Goal: Task Accomplishment & Management: Complete application form

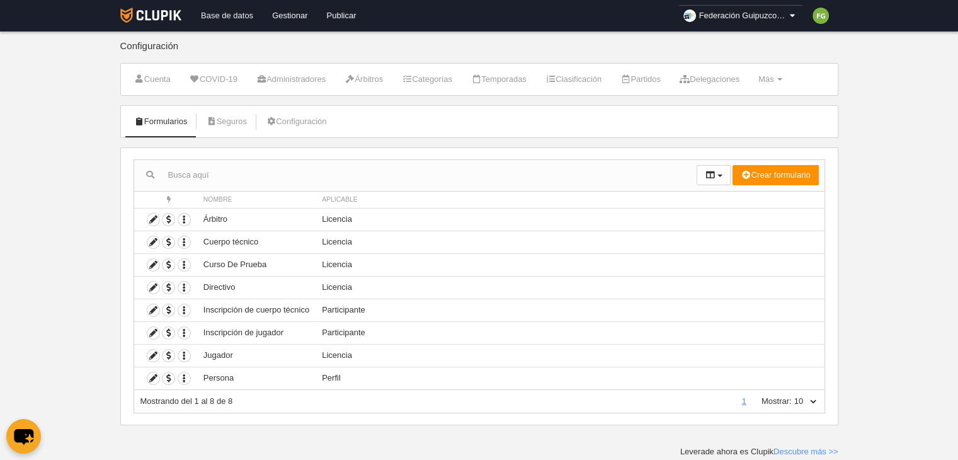
click at [237, 13] on link "Base de datos" at bounding box center [226, 15] width 71 height 31
click at [225, 377] on td "Persona" at bounding box center [256, 378] width 118 height 23
click at [152, 375] on icon at bounding box center [153, 378] width 12 height 12
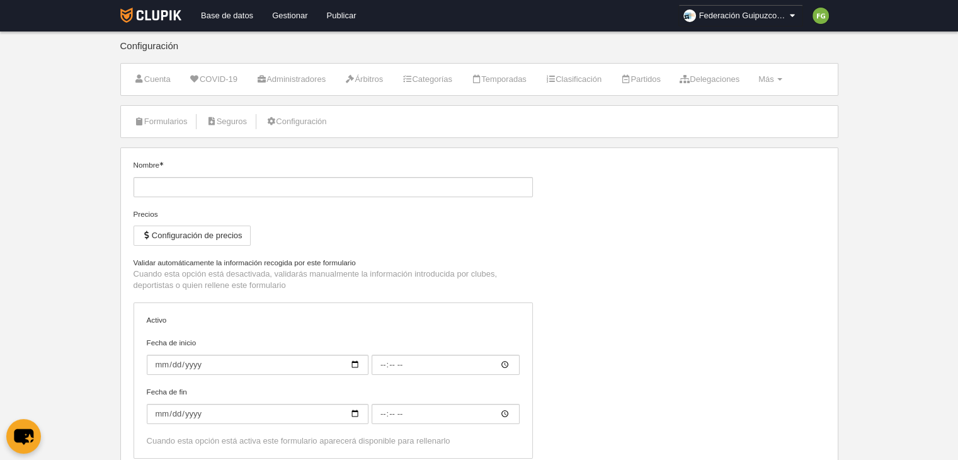
type input "Persona"
checkbox input "true"
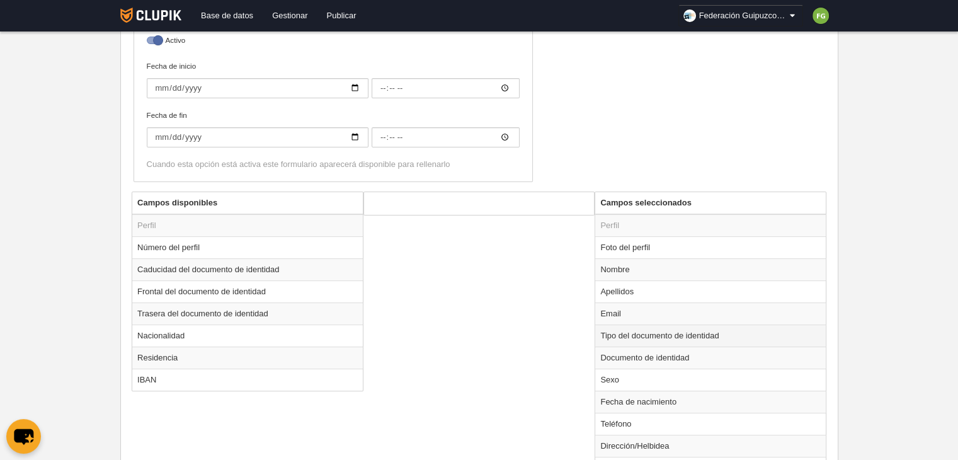
scroll to position [339, 0]
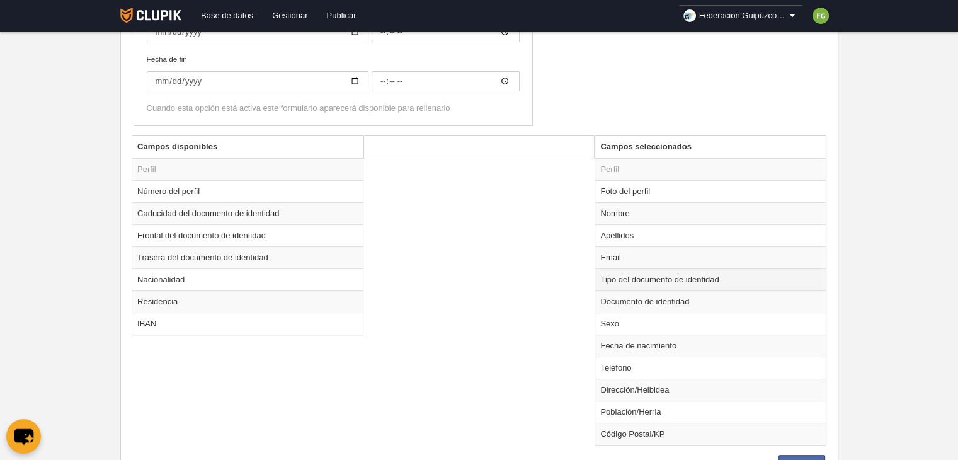
click at [650, 323] on td "Sexo" at bounding box center [710, 323] width 231 height 22
radio input "true"
select select
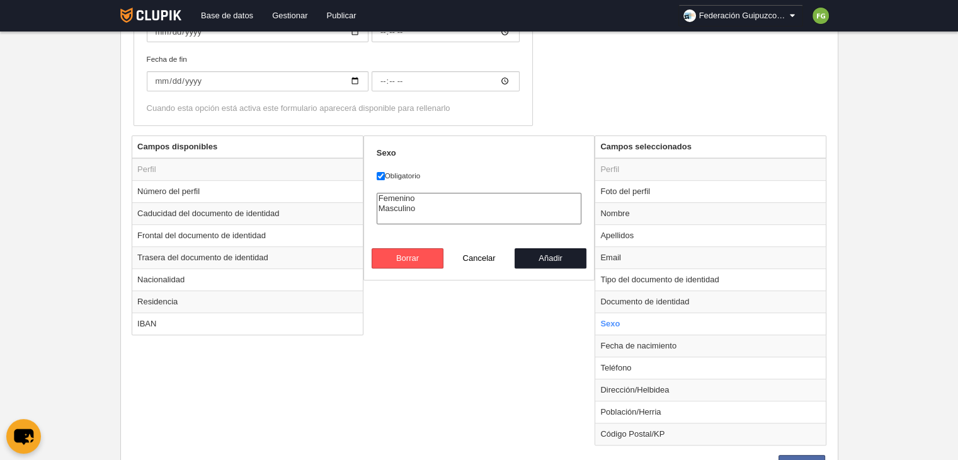
click at [518, 340] on div "Campos disponibles Perfil Número del perfil Caducidad del documento de identida…" at bounding box center [478, 294] width 701 height 319
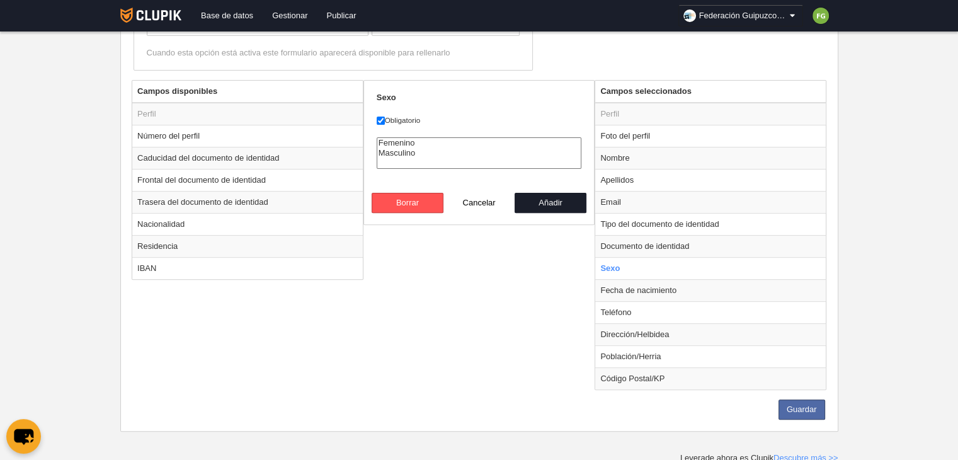
click at [448, 346] on div "Campos disponibles Perfil Número del perfil Caducidad del documento de identida…" at bounding box center [478, 239] width 701 height 319
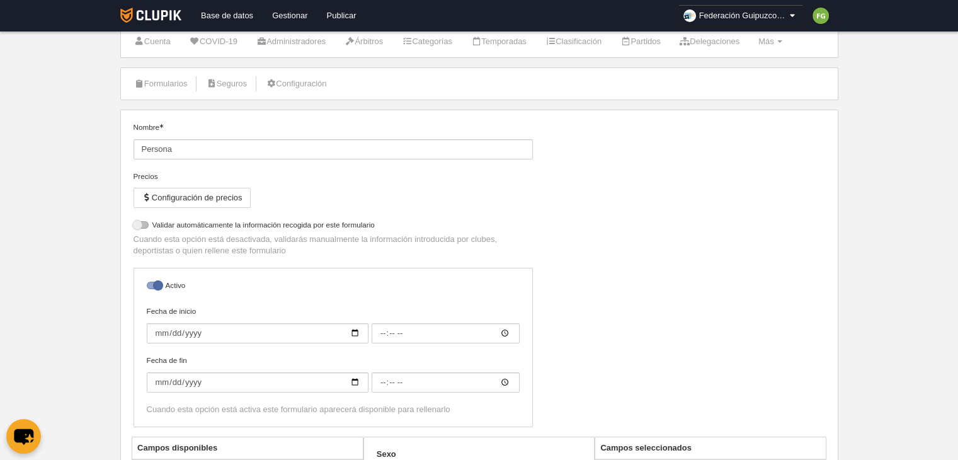
scroll to position [0, 0]
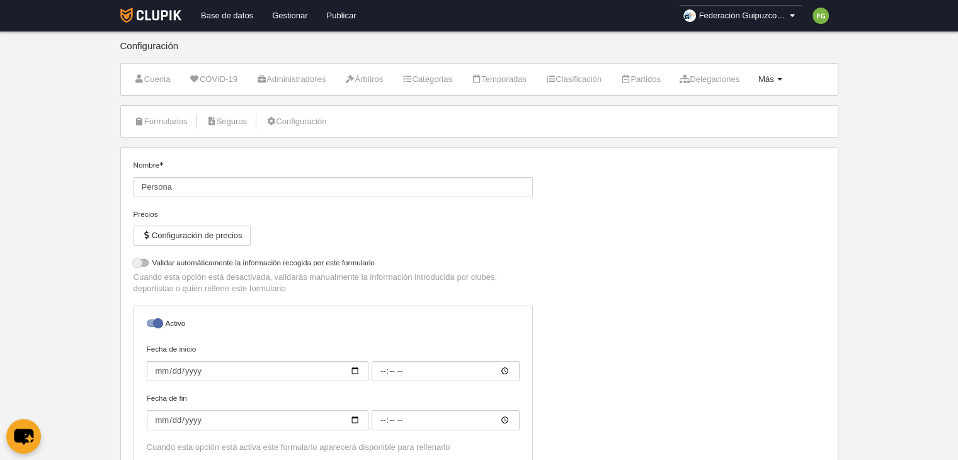
click at [782, 72] on link "Más Menú" at bounding box center [770, 79] width 38 height 19
click at [726, 130] on link "Formularios" at bounding box center [729, 130] width 117 height 20
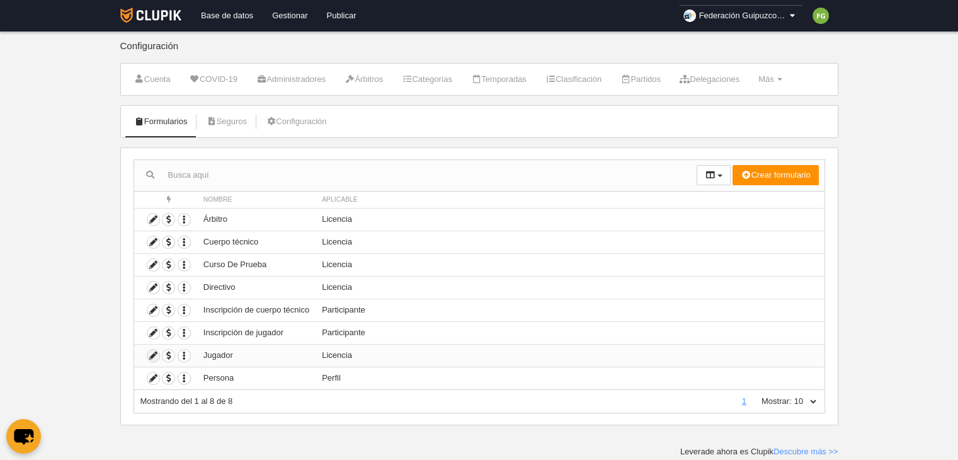
click at [149, 355] on icon at bounding box center [153, 356] width 12 height 12
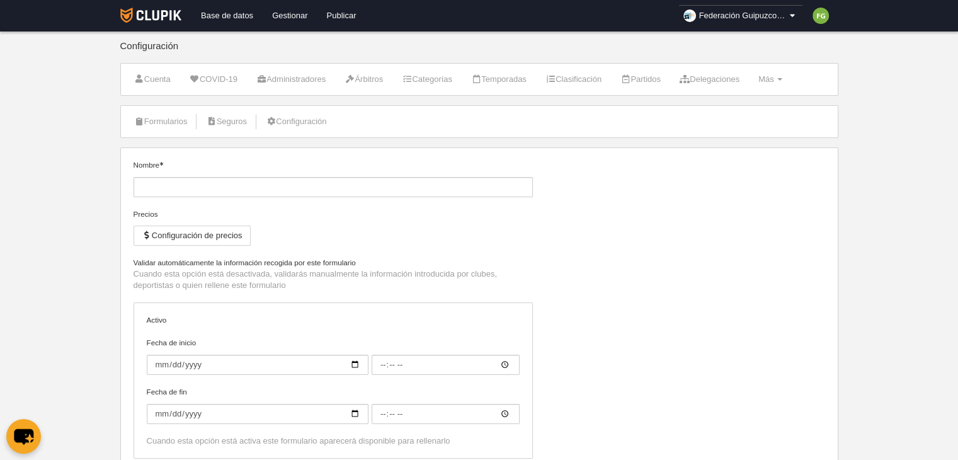
type input "Jugador"
checkbox input "true"
select select "selected"
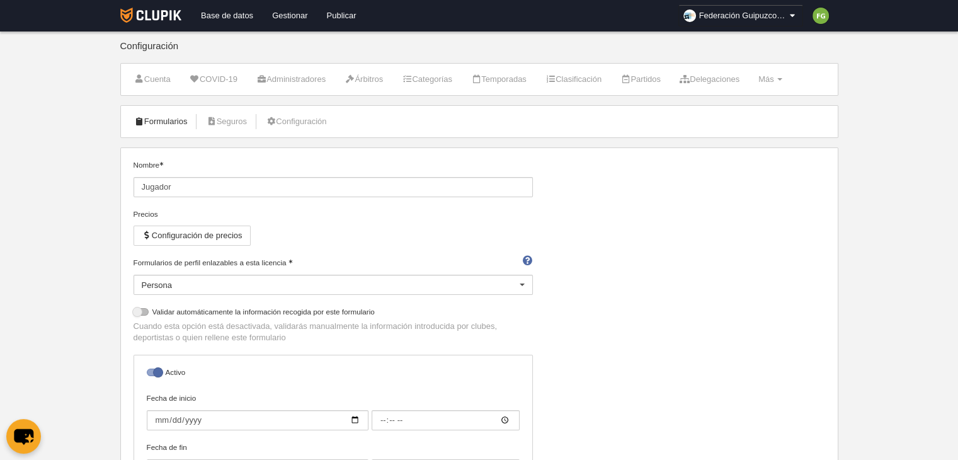
click at [166, 122] on link "Formularios" at bounding box center [160, 121] width 67 height 19
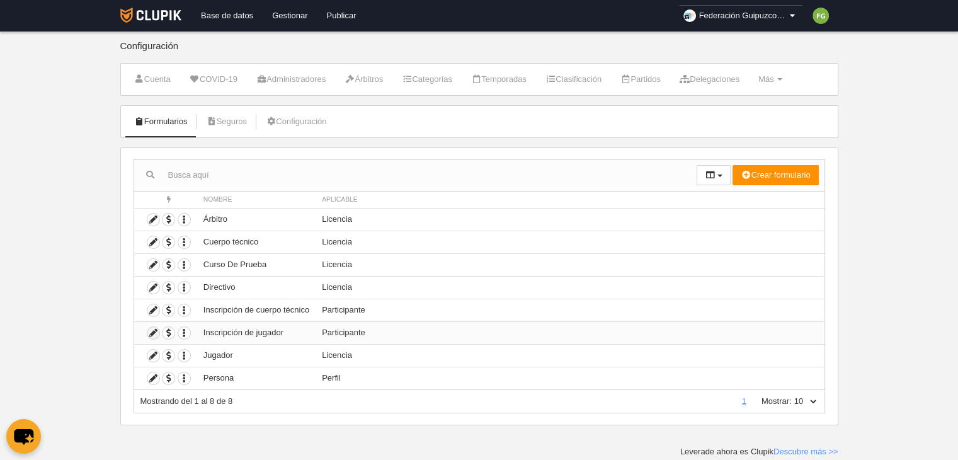
click at [151, 333] on icon at bounding box center [153, 333] width 12 height 12
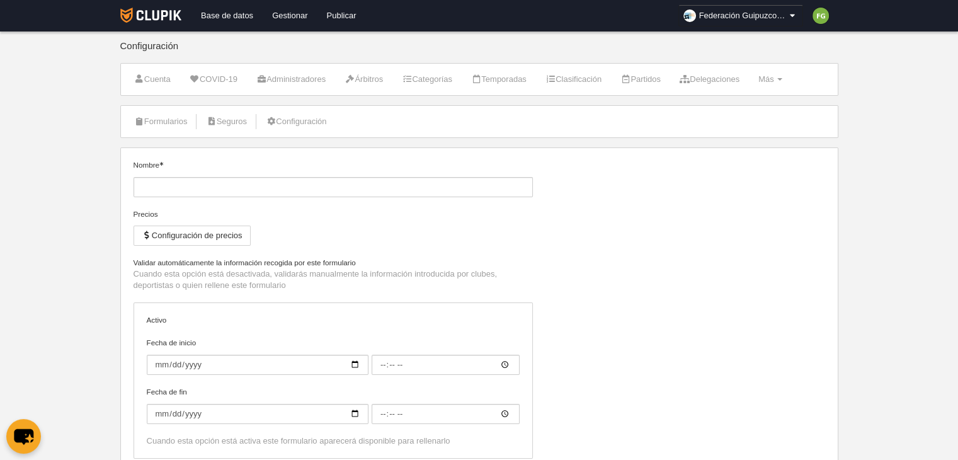
type input "Inscripción de jugador"
type input "2025-09-01"
type input "00:00"
type input "2025-10-15"
type input "00:00"
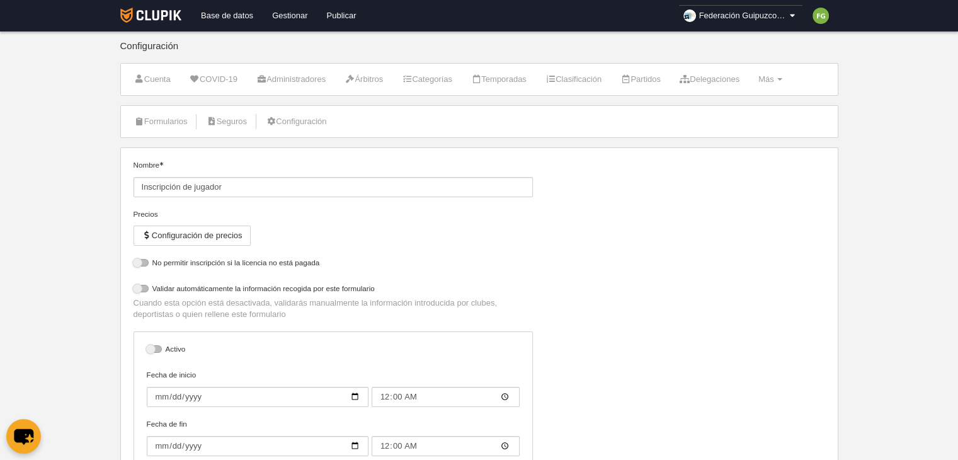
select select "selected"
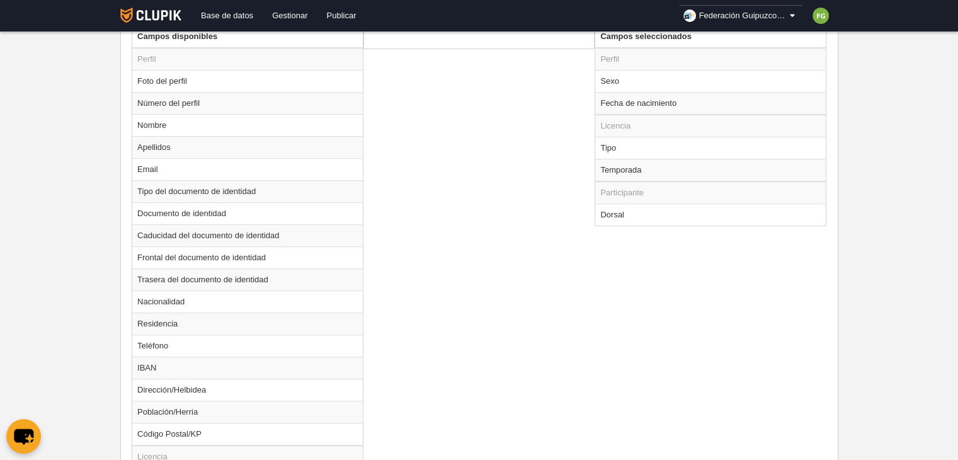
scroll to position [465, 0]
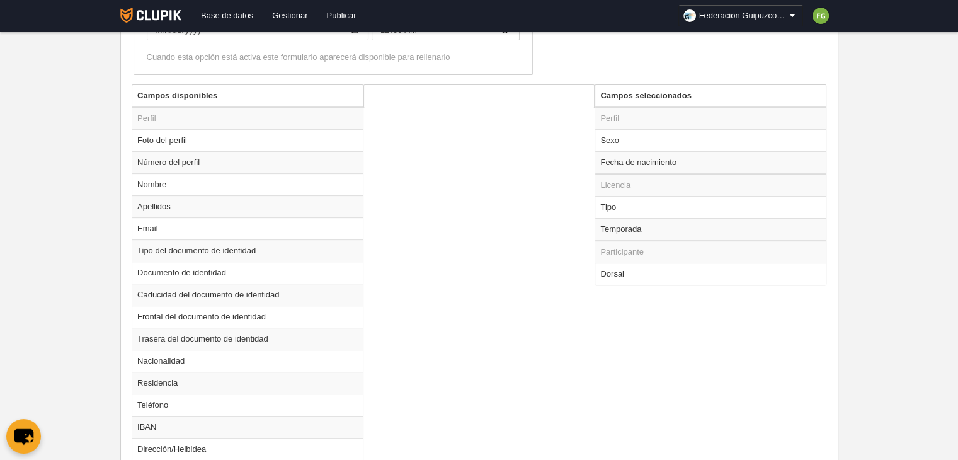
drag, startPoint x: 479, startPoint y: 309, endPoint x: 474, endPoint y: 393, distance: 83.9
click at [474, 393] on div "Campos disponibles Perfil Foto del perfil Número del perfil Nombre Apellidos Em…" at bounding box center [478, 409] width 701 height 651
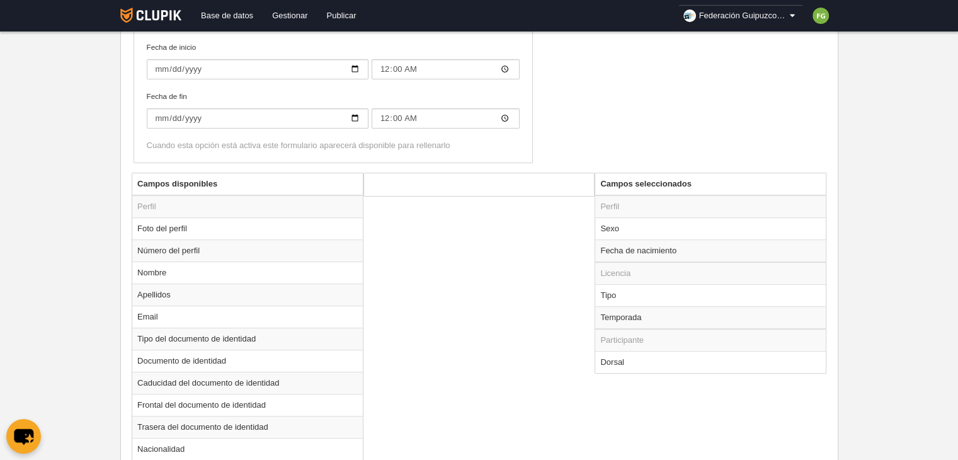
scroll to position [375, 0]
click at [616, 365] on td "Dorsal" at bounding box center [710, 363] width 231 height 22
radio input "true"
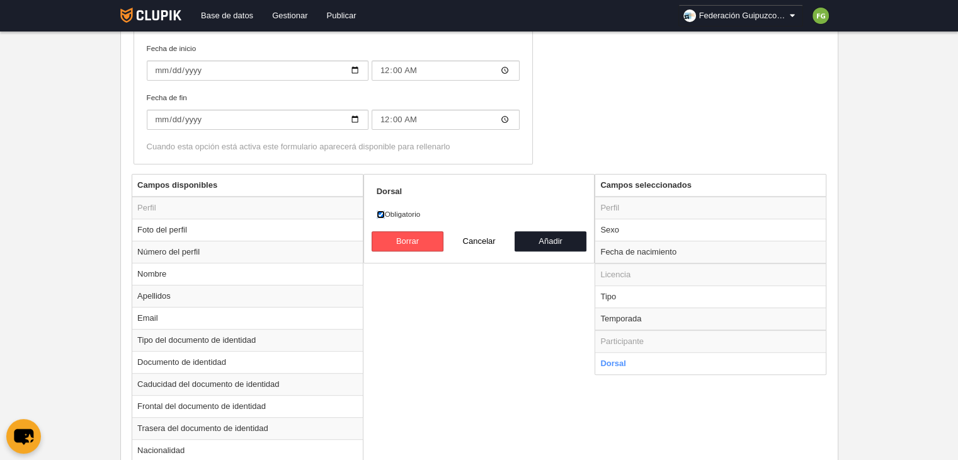
click at [381, 210] on input "Obligatorio" at bounding box center [381, 214] width 8 height 8
click at [379, 213] on input "Obligatorio" at bounding box center [381, 214] width 8 height 8
checkbox input "true"
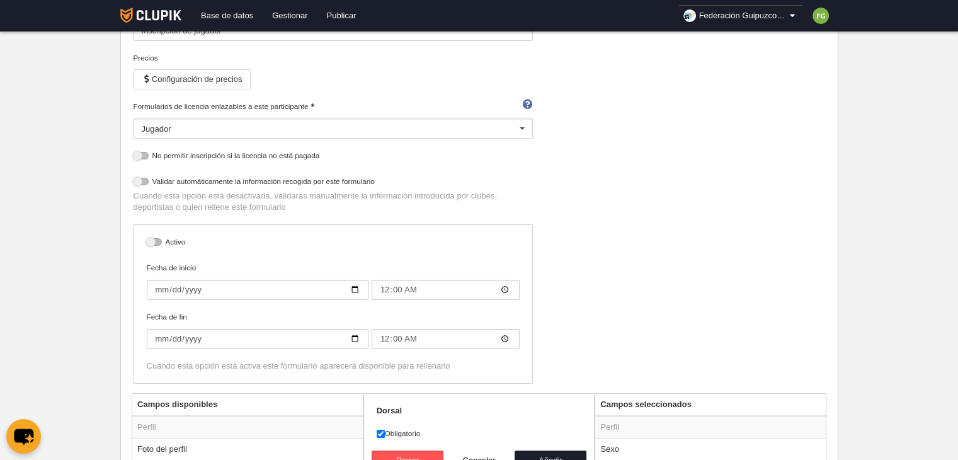
scroll to position [0, 0]
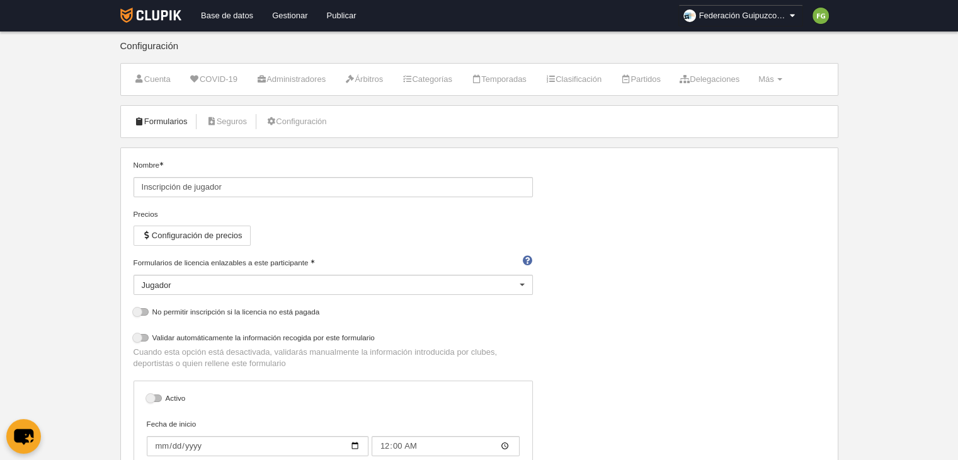
click at [178, 122] on link "Formularios" at bounding box center [160, 121] width 67 height 19
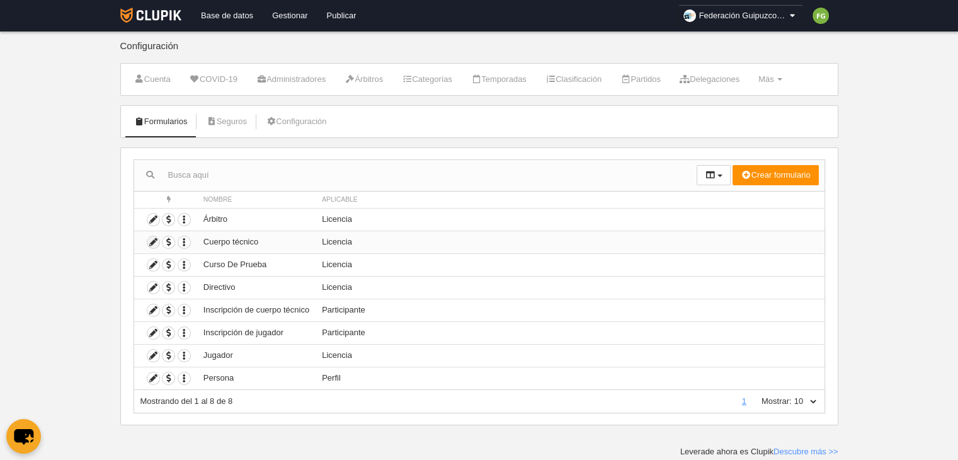
click at [152, 238] on icon at bounding box center [153, 242] width 12 height 12
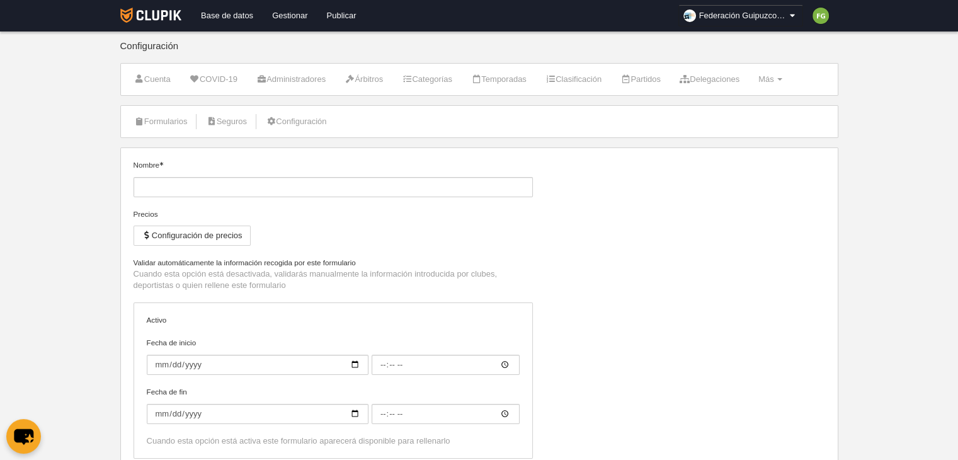
type input "Cuerpo técnico"
checkbox input "true"
select select "selected"
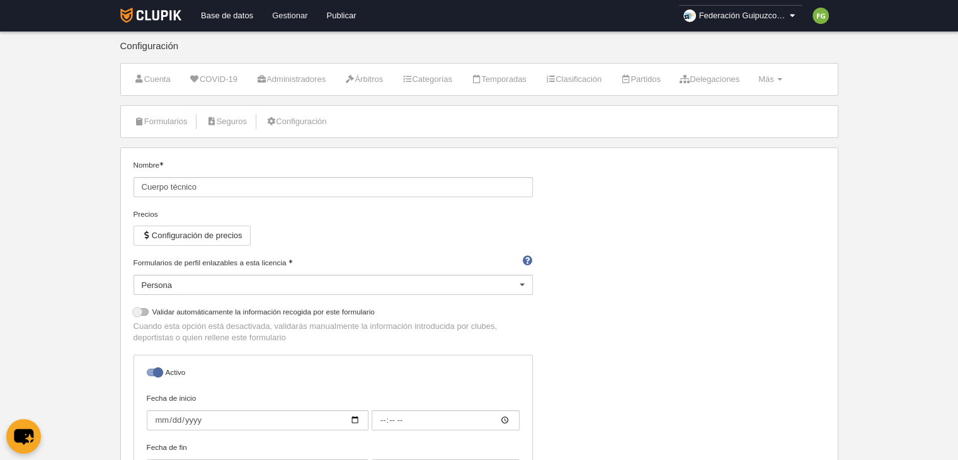
click at [290, 14] on link "Gestionar" at bounding box center [290, 15] width 54 height 31
